Goal: Task Accomplishment & Management: Complete application form

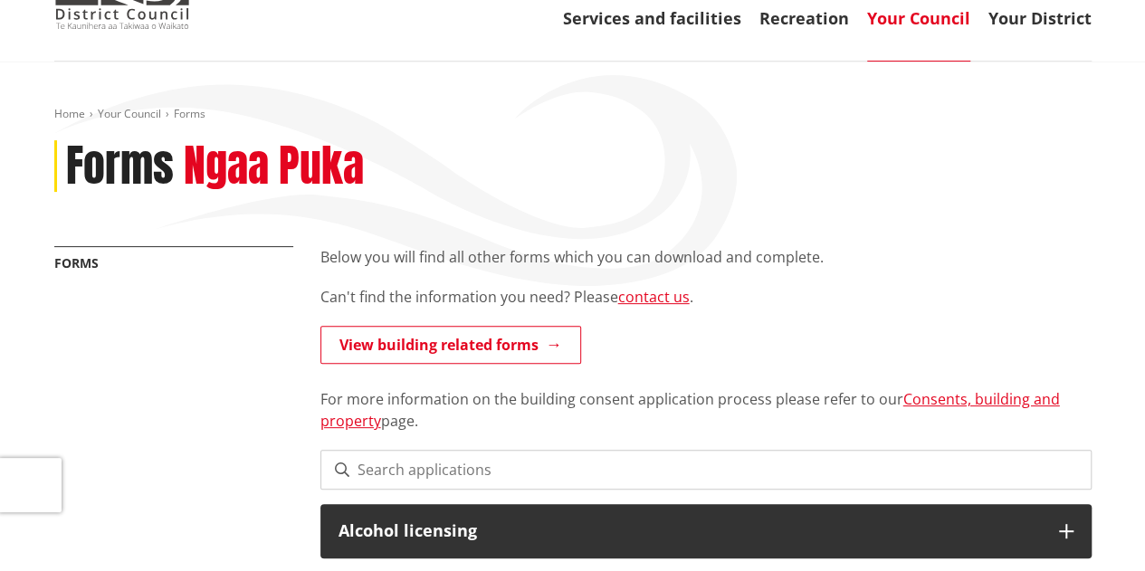
scroll to position [190, 0]
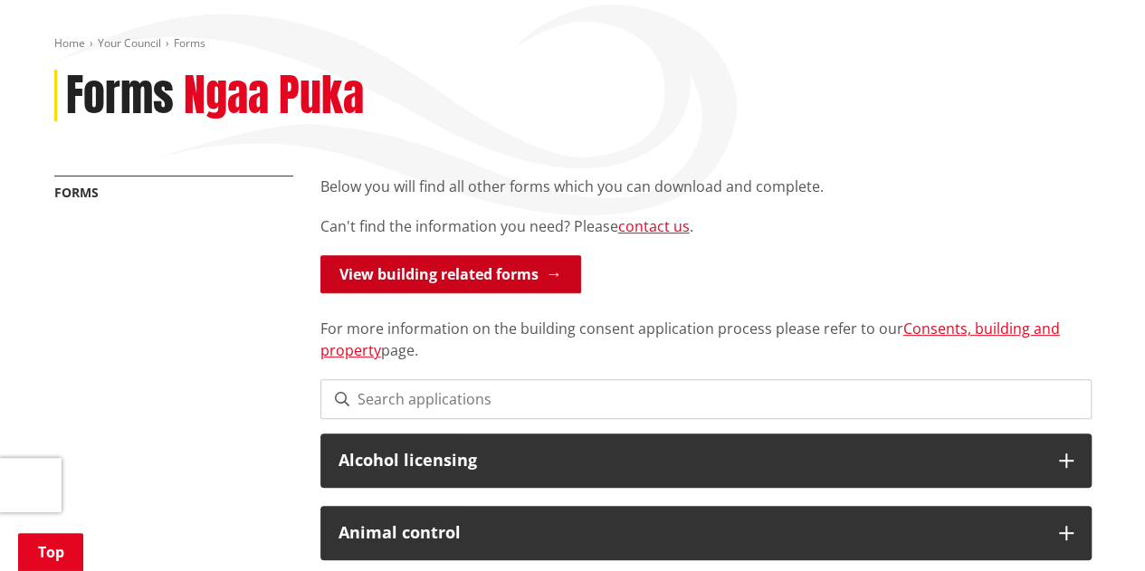
click at [554, 273] on link "View building related forms" at bounding box center [451, 274] width 261 height 38
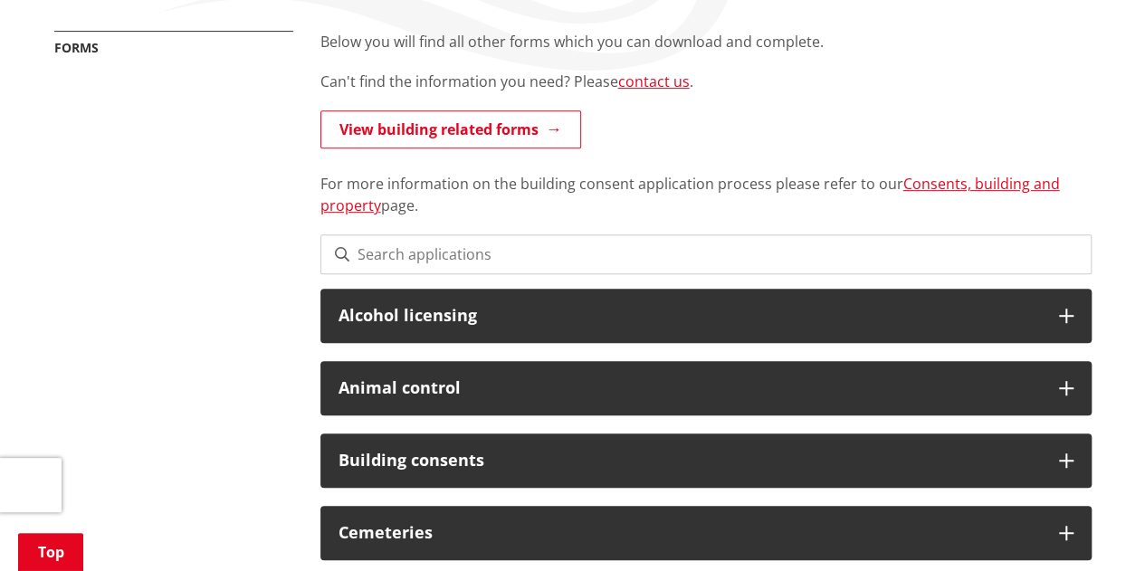
scroll to position [329, 0]
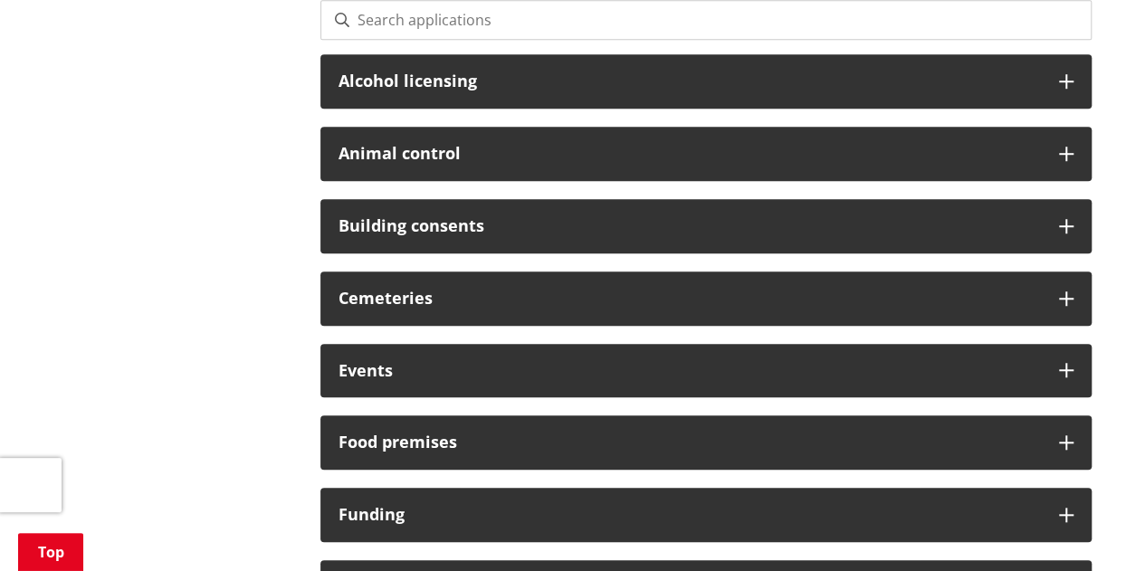
scroll to position [570, 0]
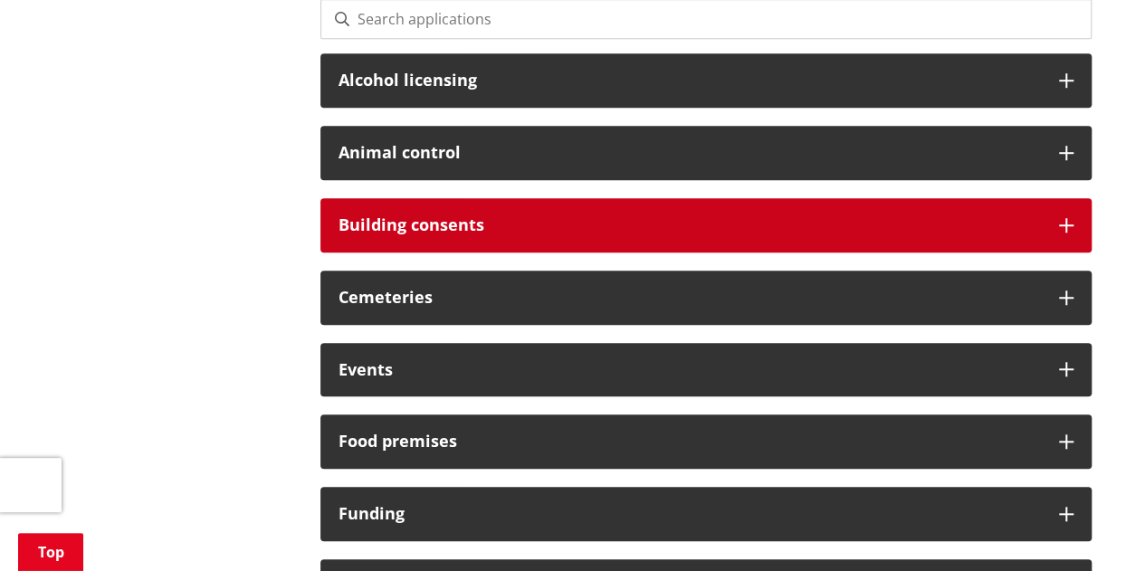
click at [1053, 224] on div "Building consents" at bounding box center [706, 225] width 771 height 54
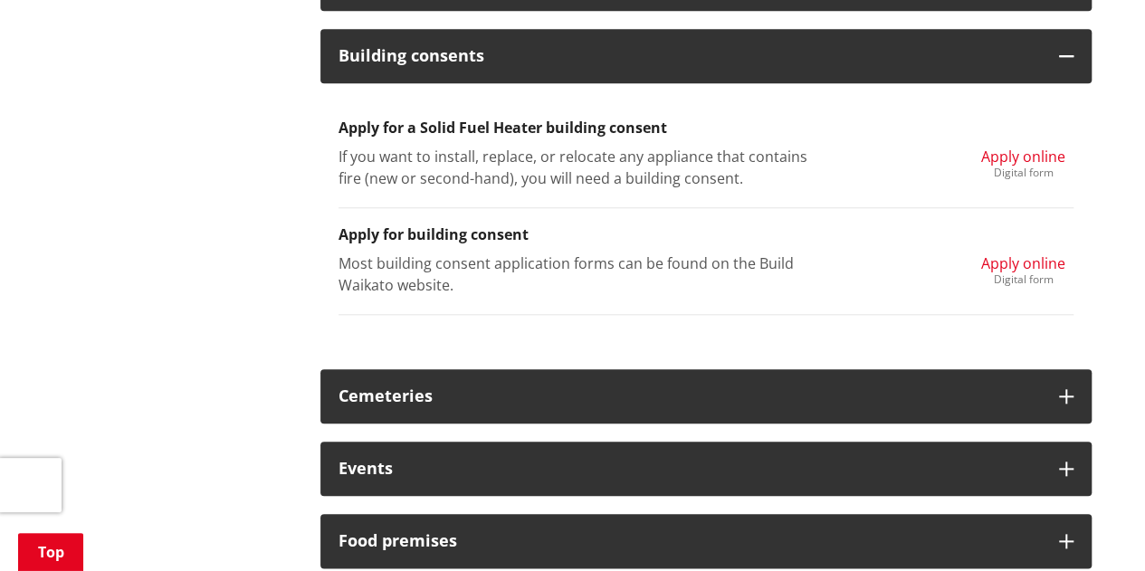
scroll to position [741, 0]
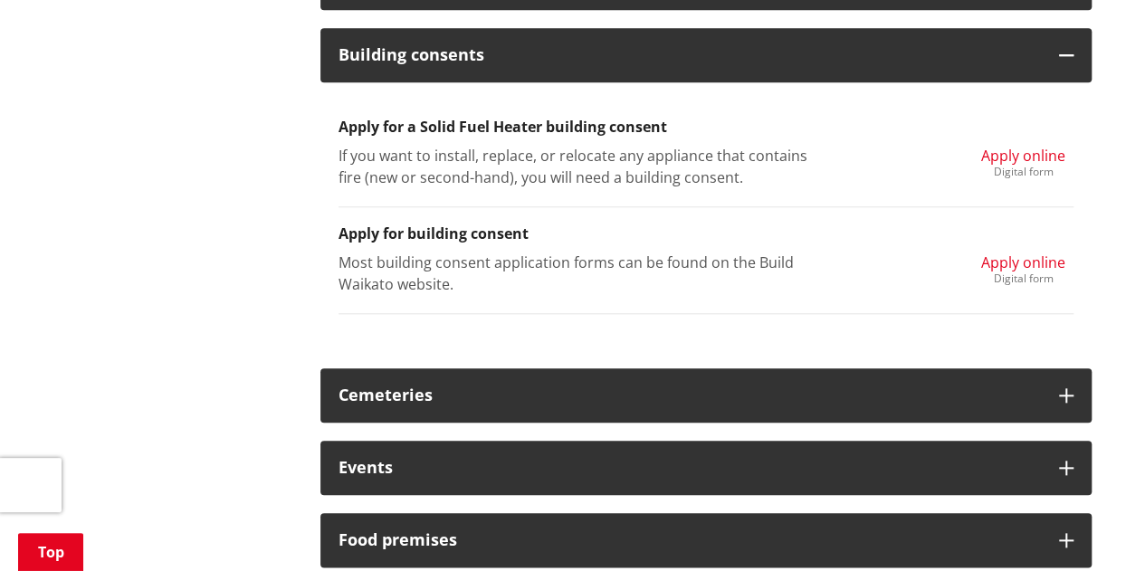
click at [1033, 258] on span "Apply online" at bounding box center [1023, 263] width 84 height 20
